Goal: Navigation & Orientation: Find specific page/section

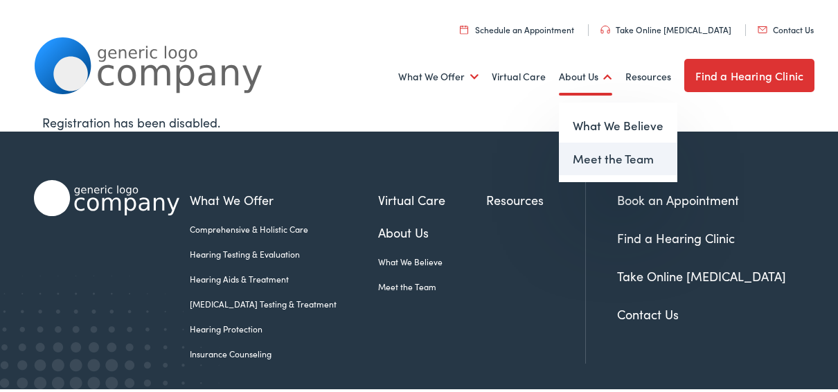
click at [593, 158] on link "Meet the Team" at bounding box center [618, 157] width 118 height 33
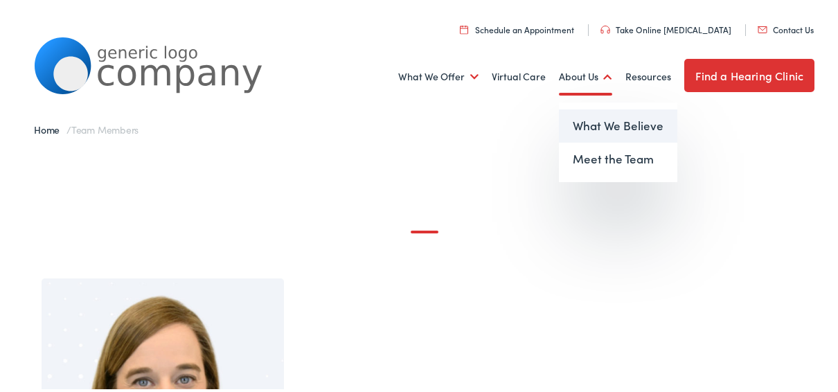
click at [594, 123] on link "What We Believe" at bounding box center [618, 123] width 118 height 33
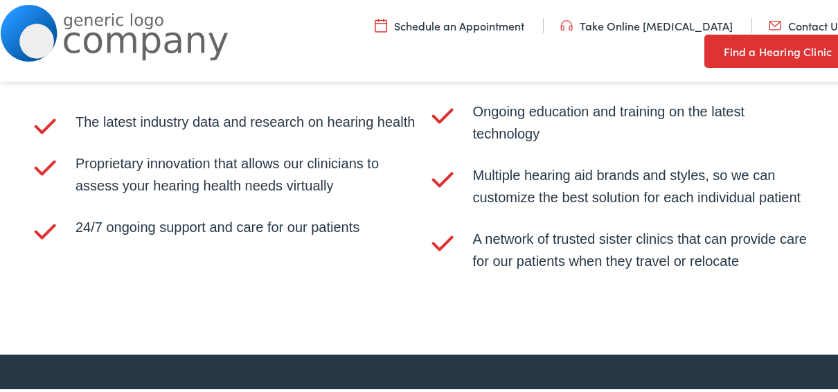
scroll to position [2700, 0]
